Goal: Transaction & Acquisition: Purchase product/service

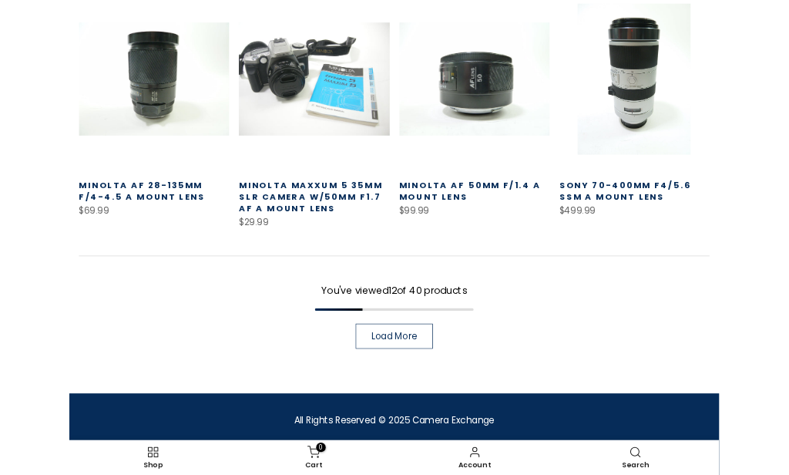
scroll to position [982, 0]
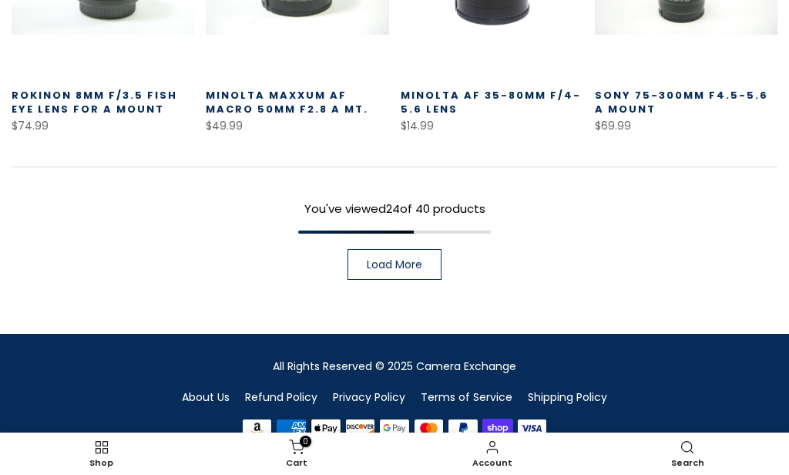
scroll to position [1182, 0]
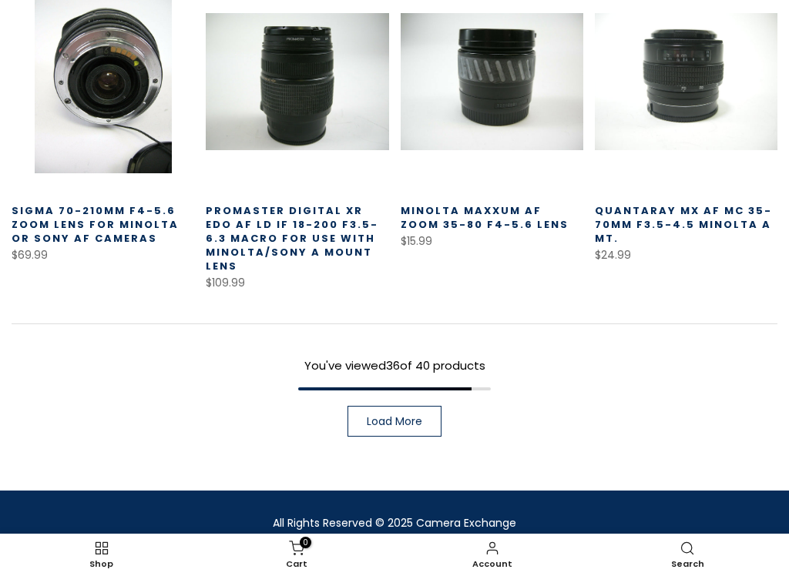
scroll to position [1052, 0]
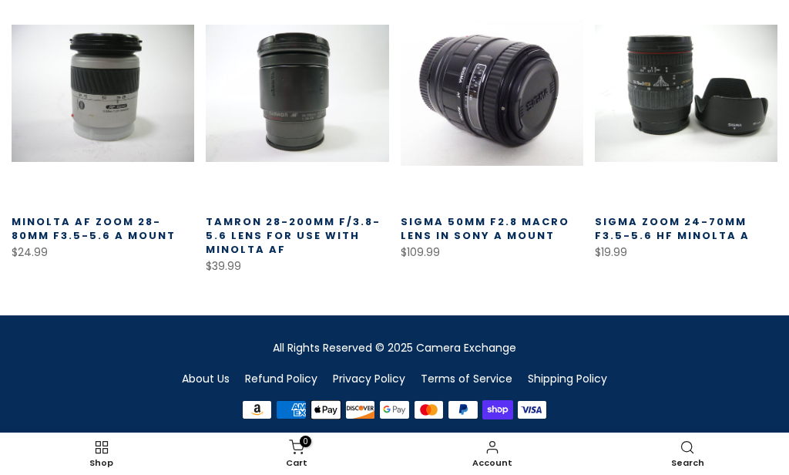
scroll to position [429, 0]
